Goal: Go to known website: Go to known website

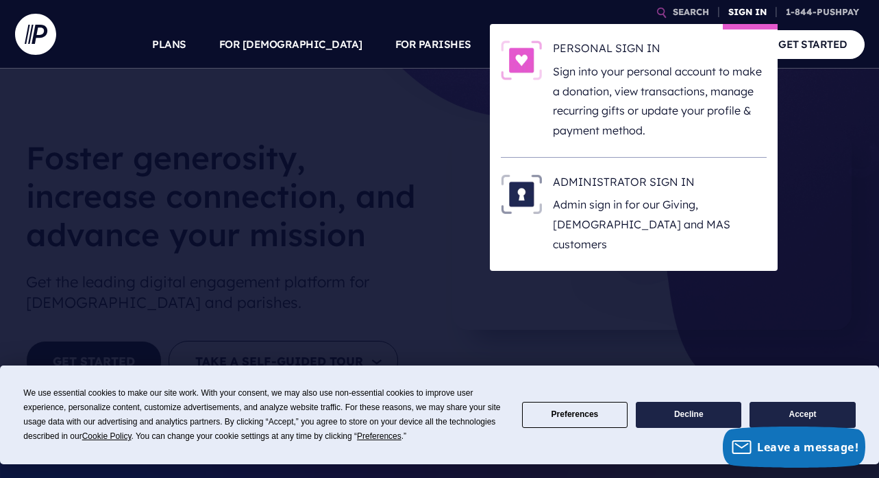
click at [752, 12] on link "SIGN IN" at bounding box center [747, 12] width 49 height 24
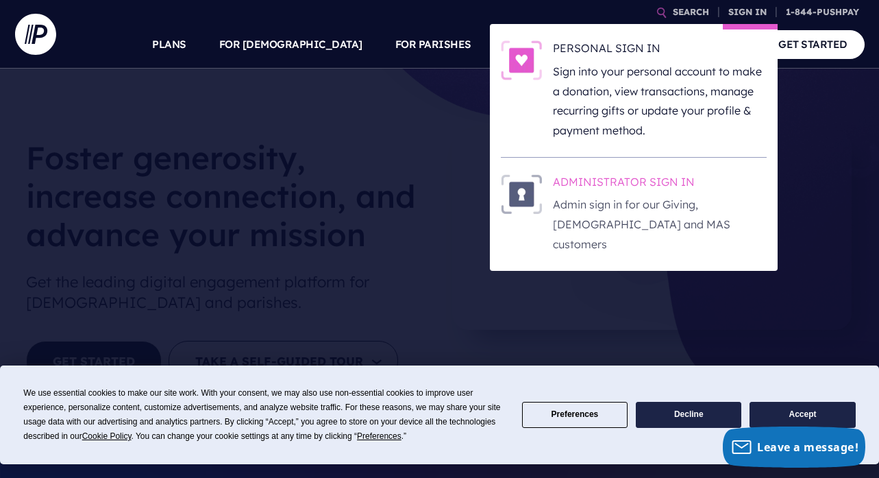
click at [652, 177] on h6 "ADMINISTRATOR SIGN IN" at bounding box center [660, 184] width 214 height 21
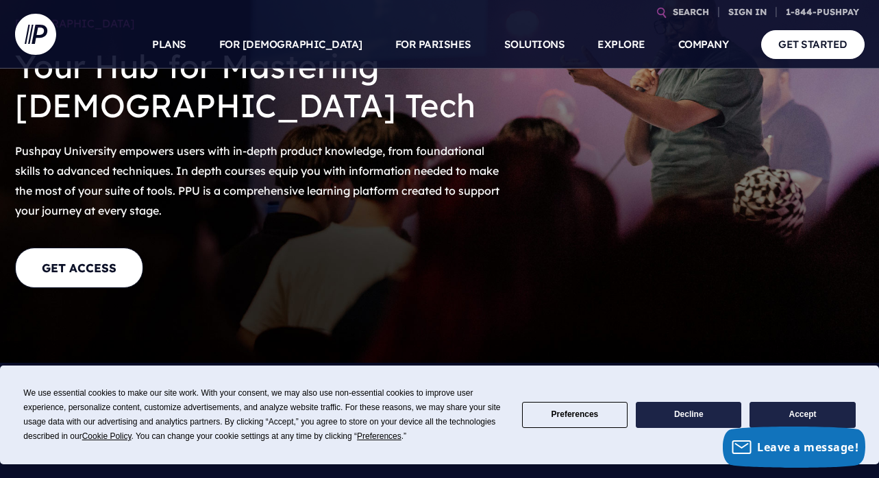
scroll to position [109, 0]
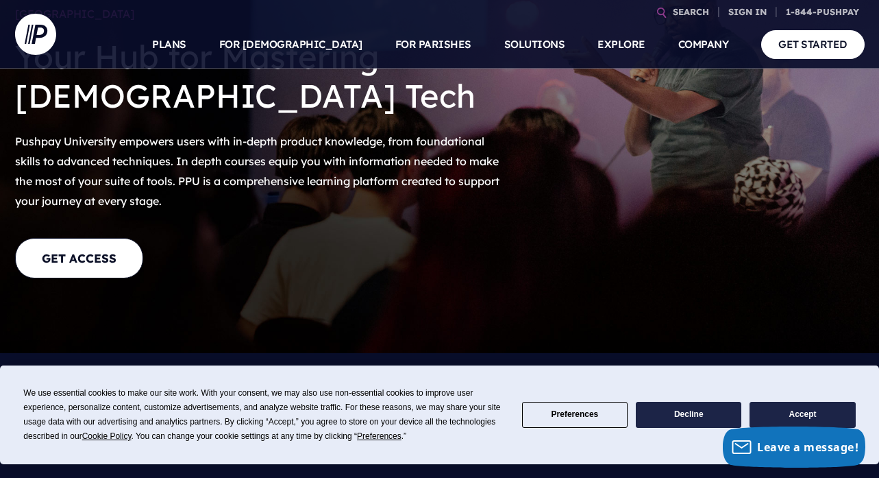
click at [786, 408] on button "Accept" at bounding box center [803, 415] width 106 height 27
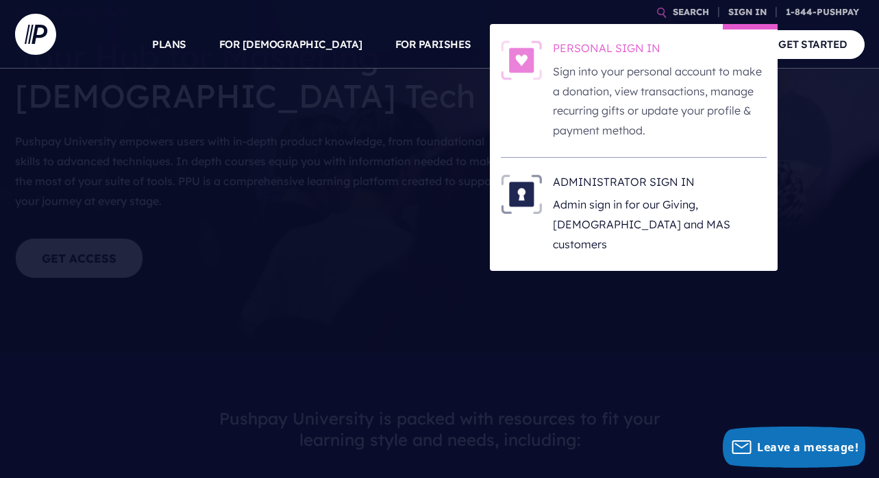
click at [705, 76] on p "Sign into your personal account to make a donation, view transactions, manage r…" at bounding box center [660, 101] width 214 height 79
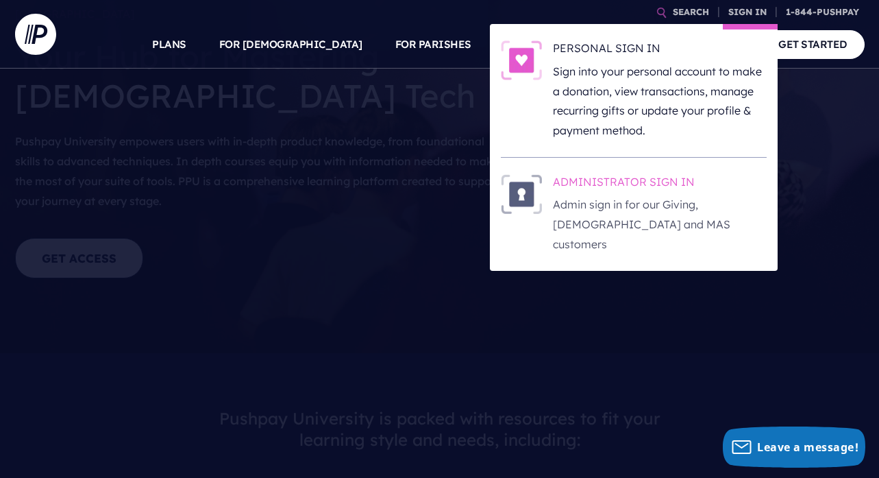
click at [613, 184] on h6 "ADMINISTRATOR SIGN IN" at bounding box center [660, 184] width 214 height 21
